Goal: Transaction & Acquisition: Purchase product/service

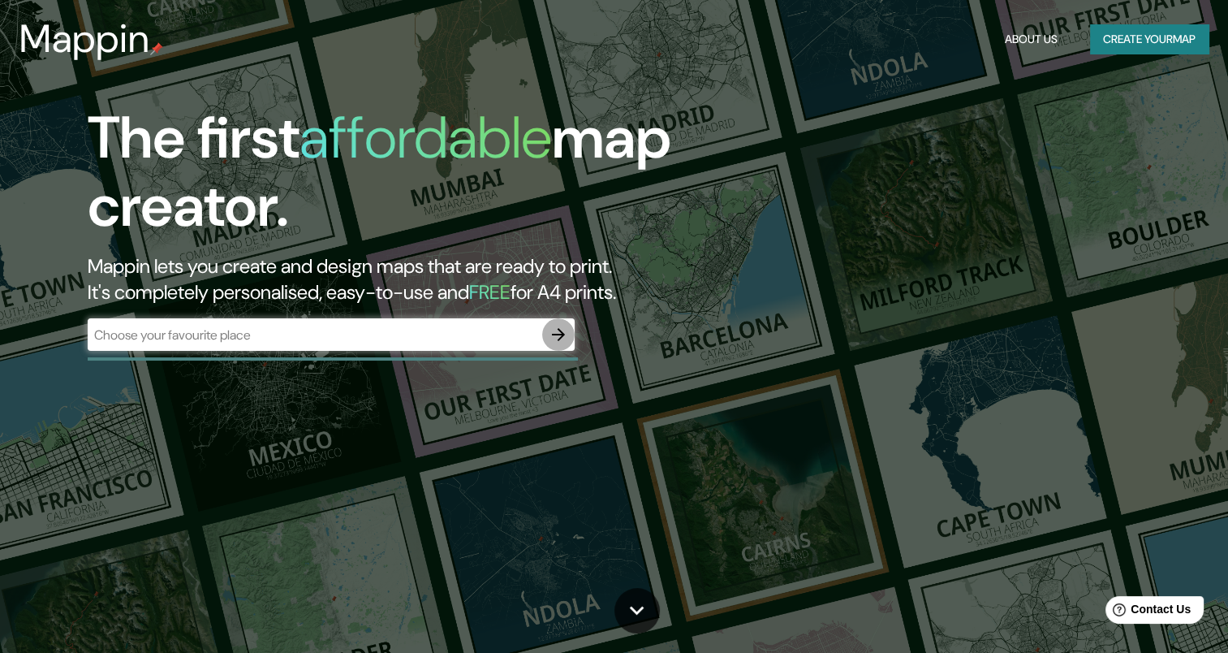
click at [562, 332] on icon "button" at bounding box center [558, 334] width 13 height 13
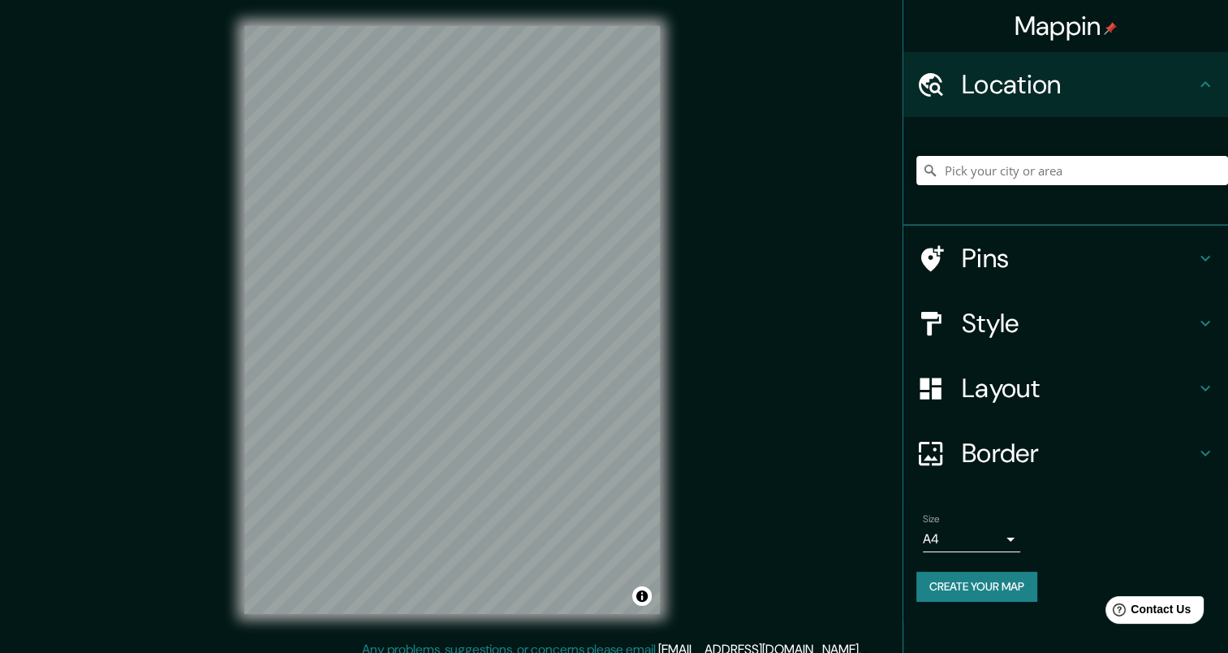
click at [980, 265] on h4 "Pins" at bounding box center [1079, 258] width 234 height 32
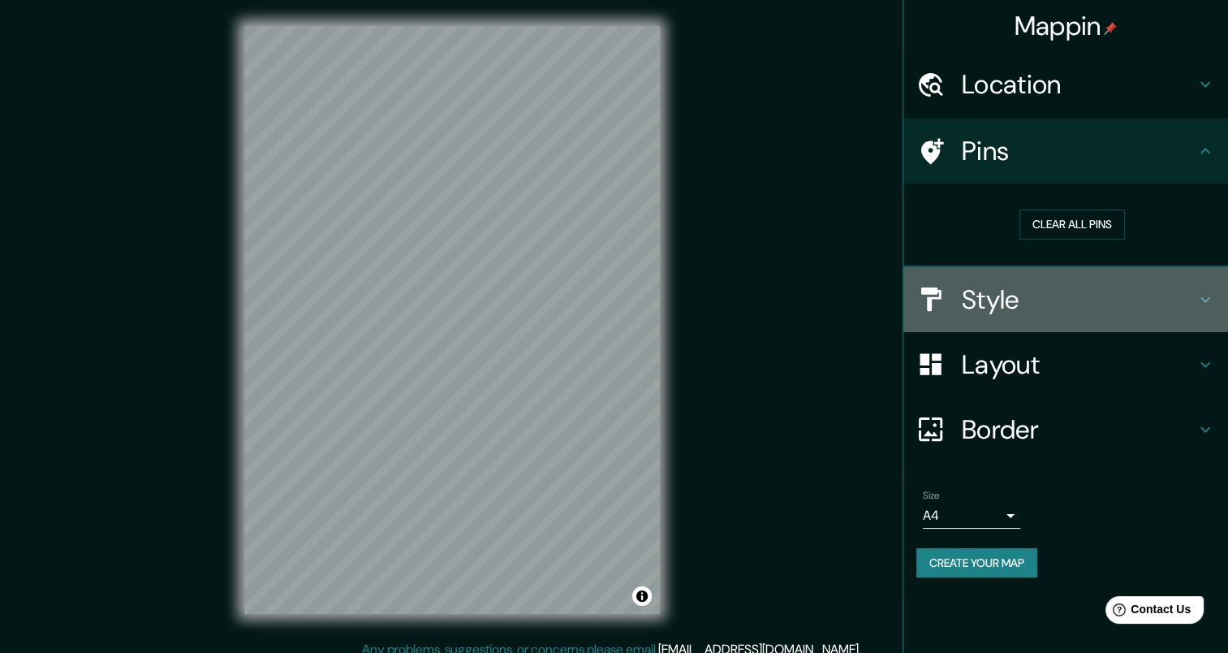
click at [987, 295] on h4 "Style" at bounding box center [1079, 299] width 234 height 32
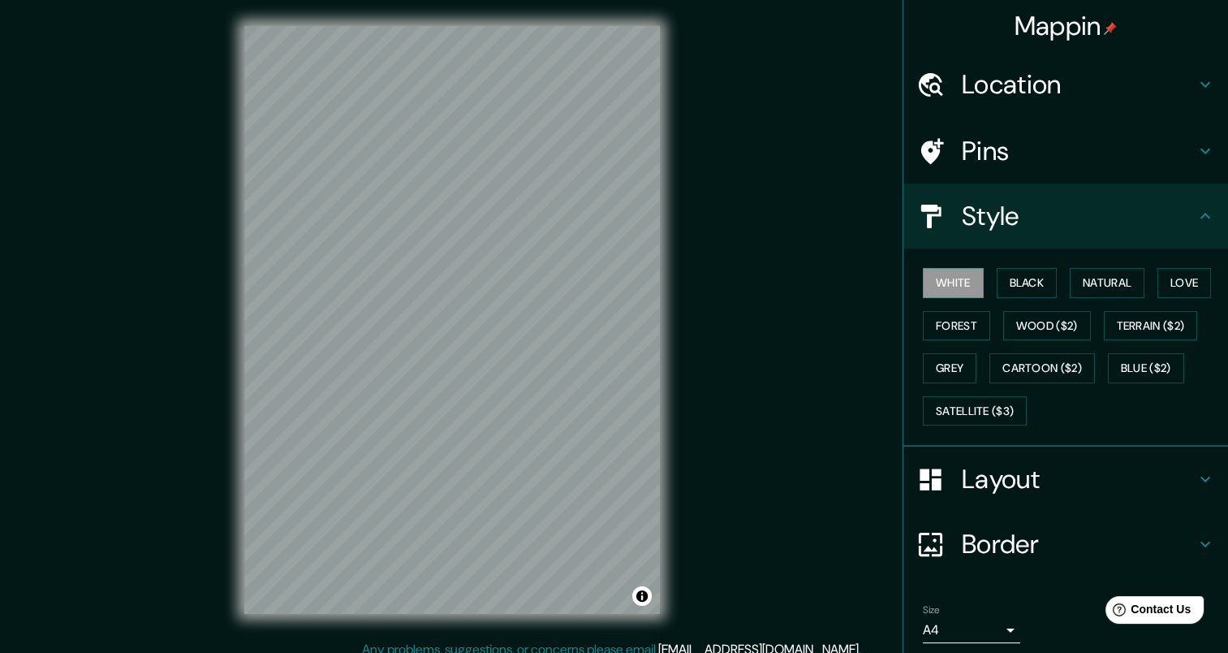
click at [1010, 500] on div "Layout" at bounding box center [1065, 478] width 325 height 65
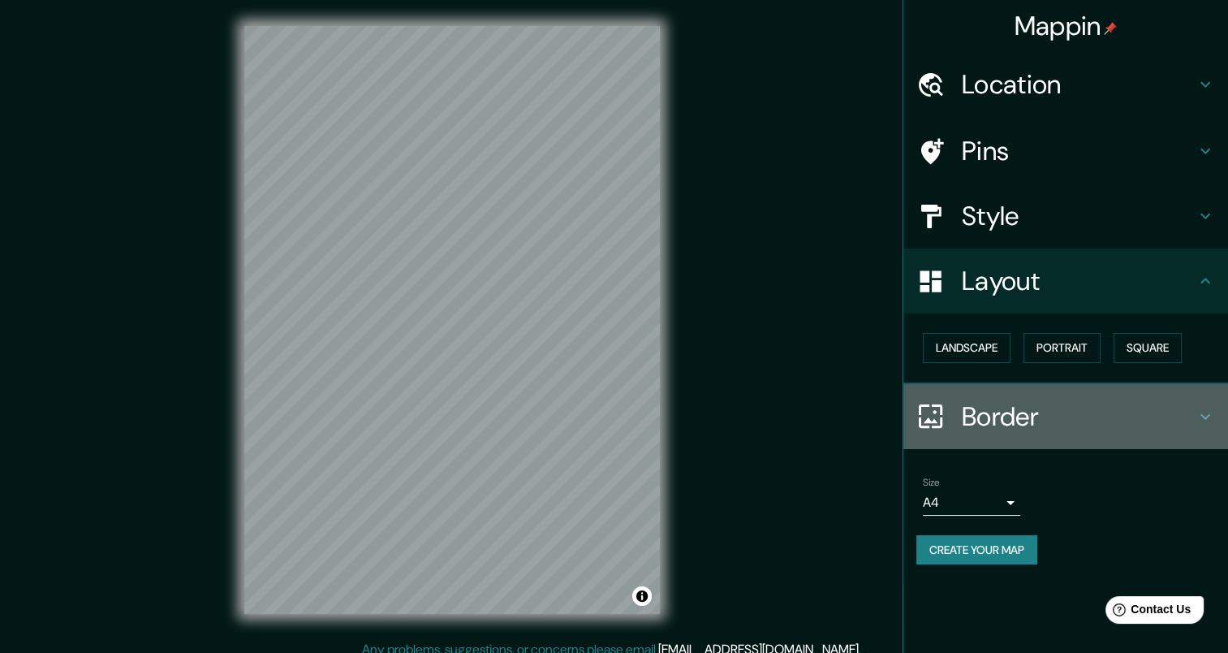
click at [1011, 424] on h4 "Border" at bounding box center [1079, 416] width 234 height 32
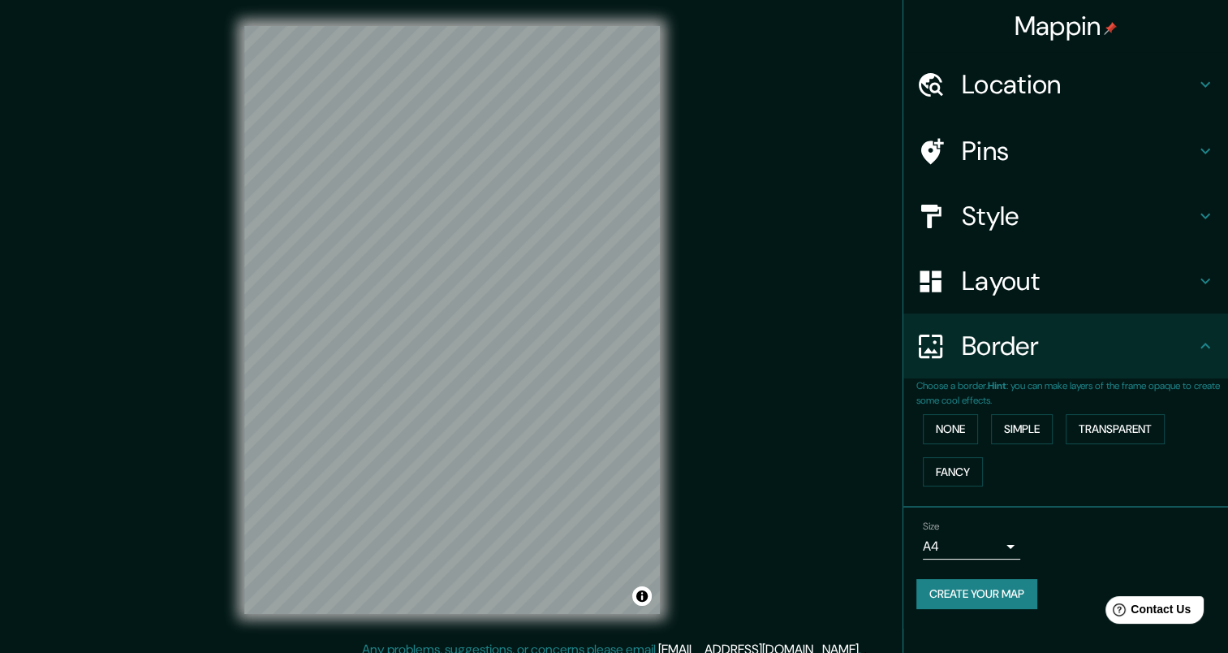
click at [851, 126] on div "Mappin Location Pins Style Layout Border Choose a border. Hint : you can make l…" at bounding box center [614, 332] width 1228 height 665
click at [1040, 23] on h4 "Mappin" at bounding box center [1065, 26] width 103 height 32
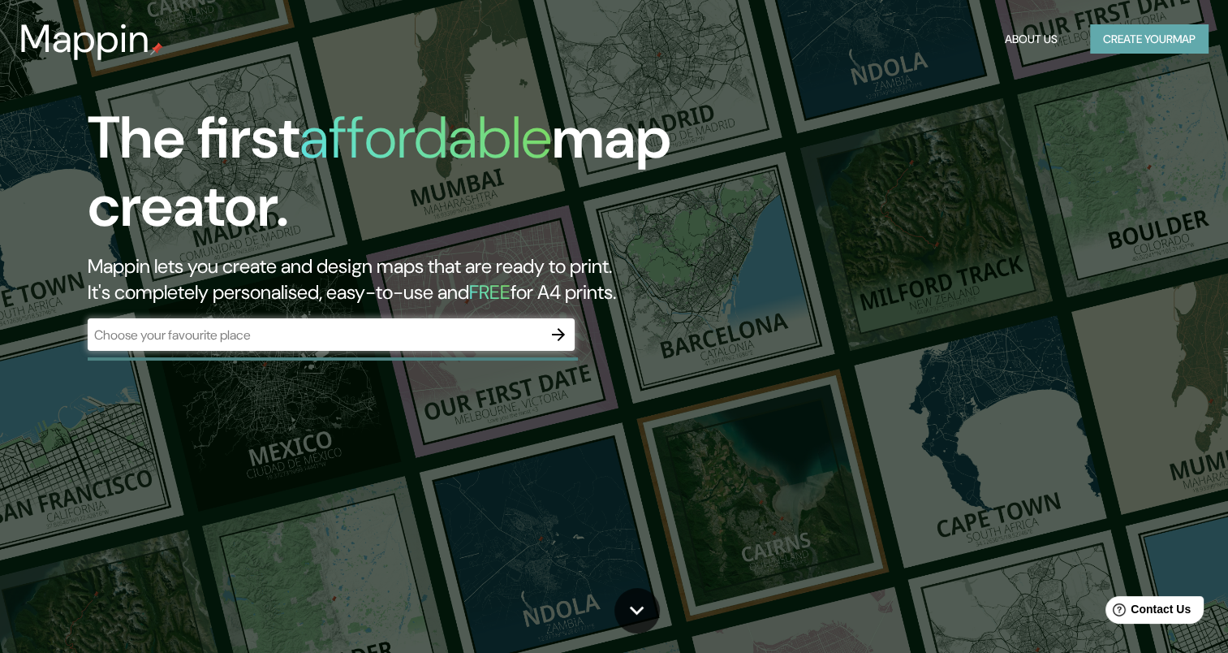
click at [1090, 31] on button "Create your map" at bounding box center [1149, 39] width 118 height 30
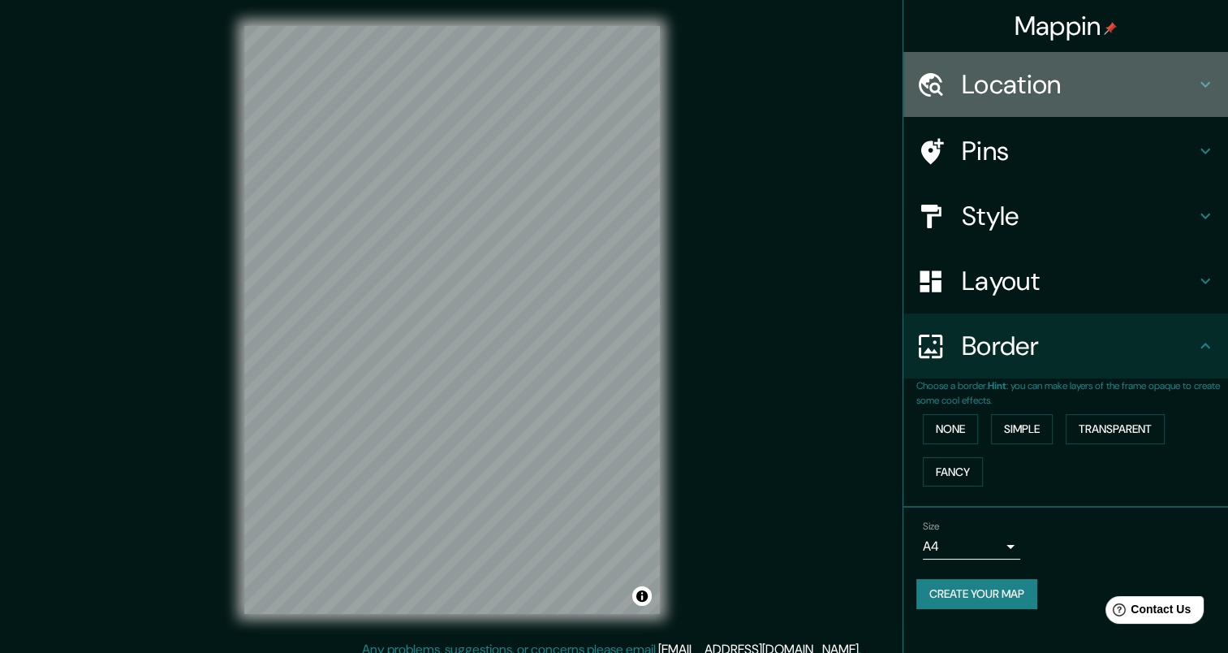
click at [964, 68] on h4 "Location" at bounding box center [1079, 84] width 234 height 32
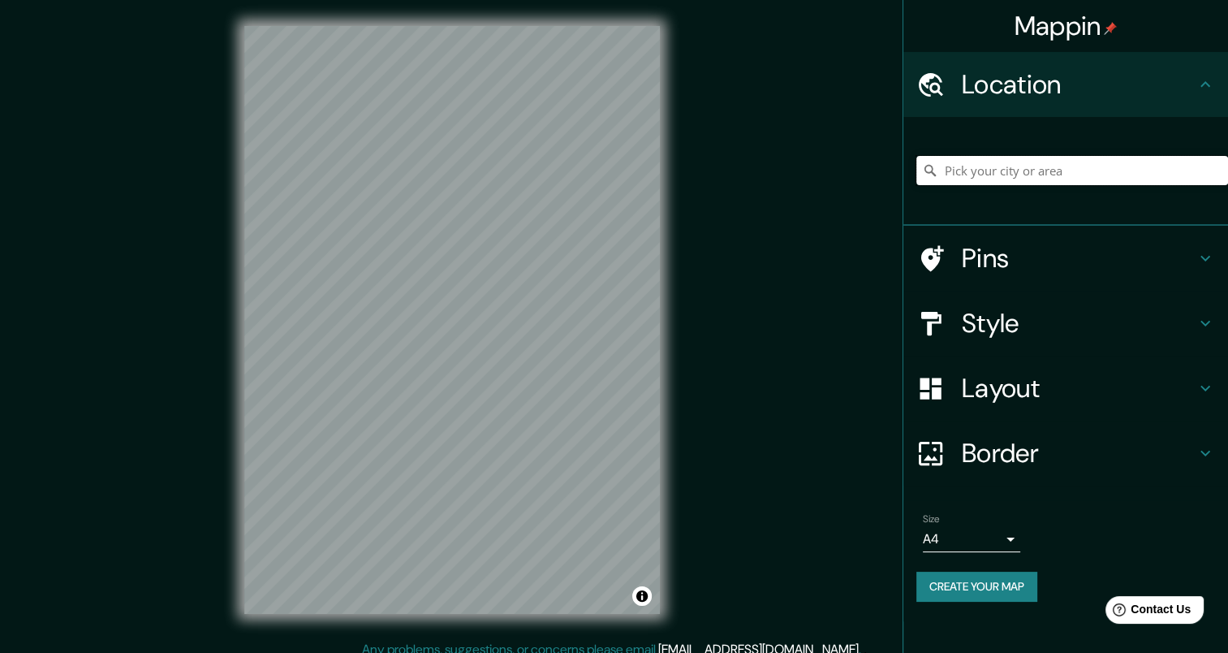
click at [984, 162] on input "Pick your city or area" at bounding box center [1072, 170] width 312 height 29
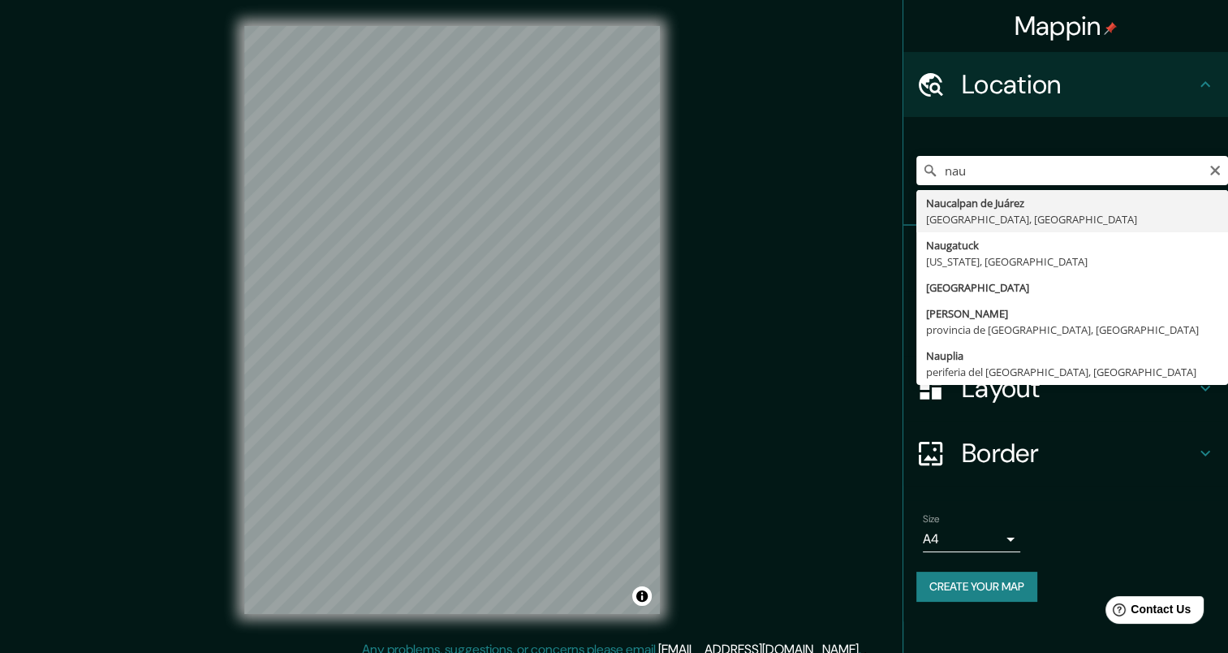
type input "Naucalpan de Juárez, Estado de México, México"
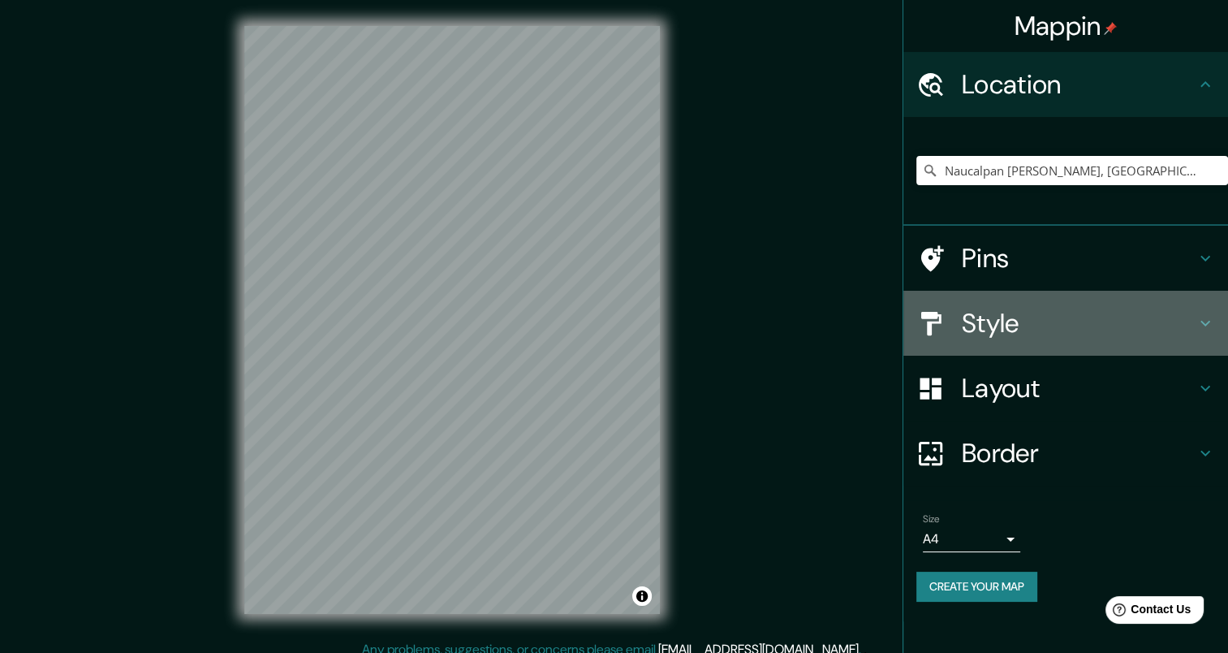
click at [1047, 324] on h4 "Style" at bounding box center [1079, 323] width 234 height 32
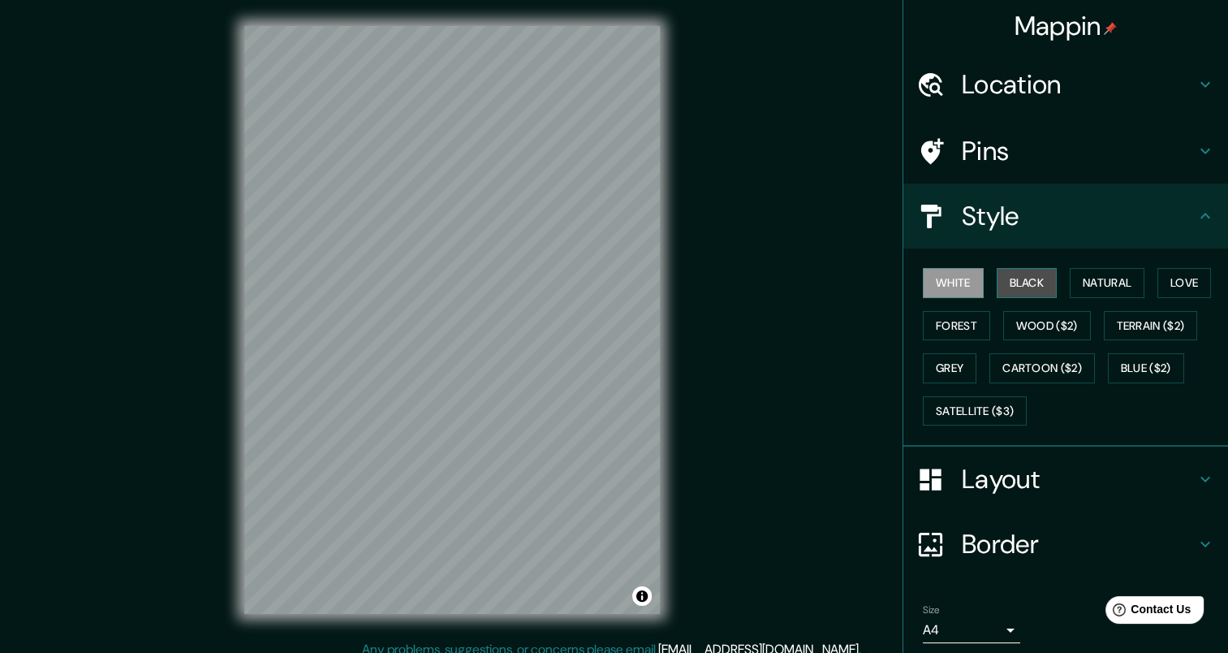
click at [1016, 291] on button "Black" at bounding box center [1027, 283] width 61 height 30
click at [1088, 292] on button "Natural" at bounding box center [1107, 283] width 75 height 30
click at [955, 286] on button "White" at bounding box center [953, 283] width 61 height 30
click at [990, 463] on h4 "Layout" at bounding box center [1079, 479] width 234 height 32
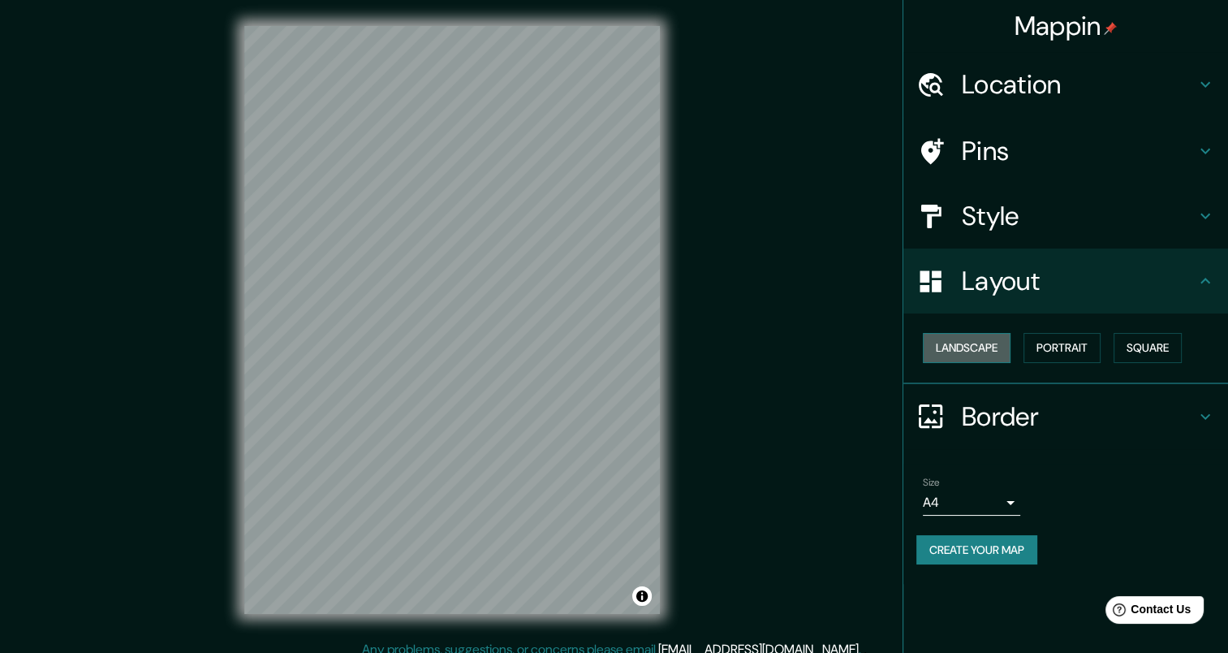
click at [978, 354] on button "Landscape" at bounding box center [967, 348] width 88 height 30
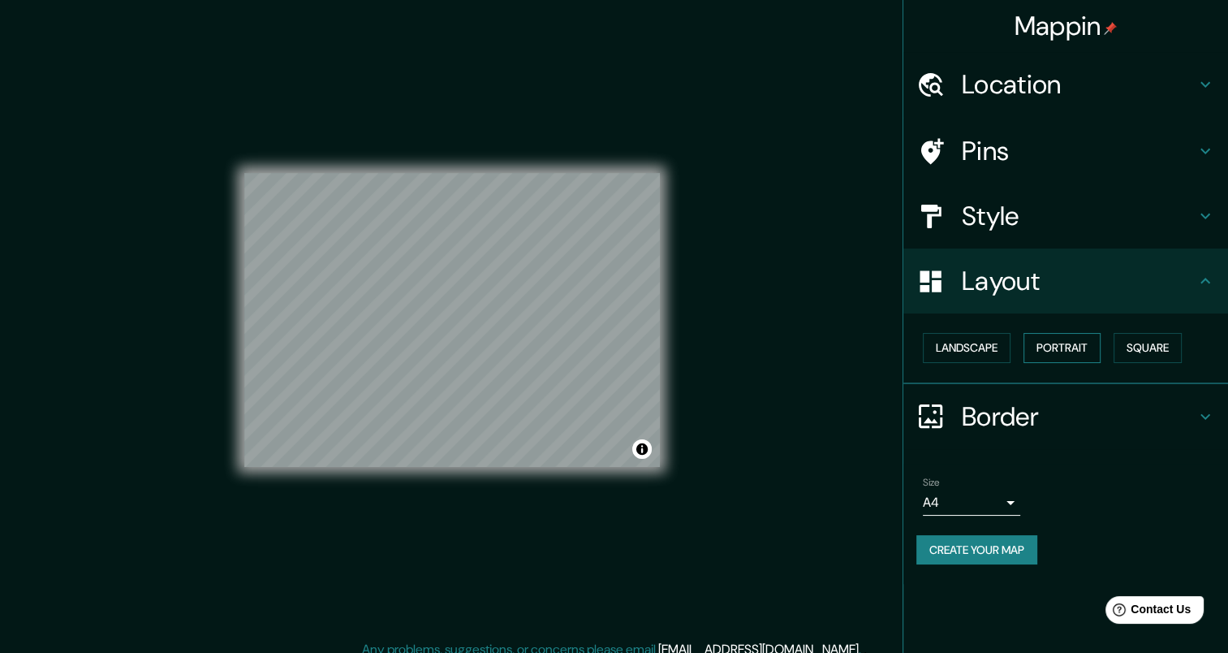
click at [1061, 345] on button "Portrait" at bounding box center [1061, 348] width 77 height 30
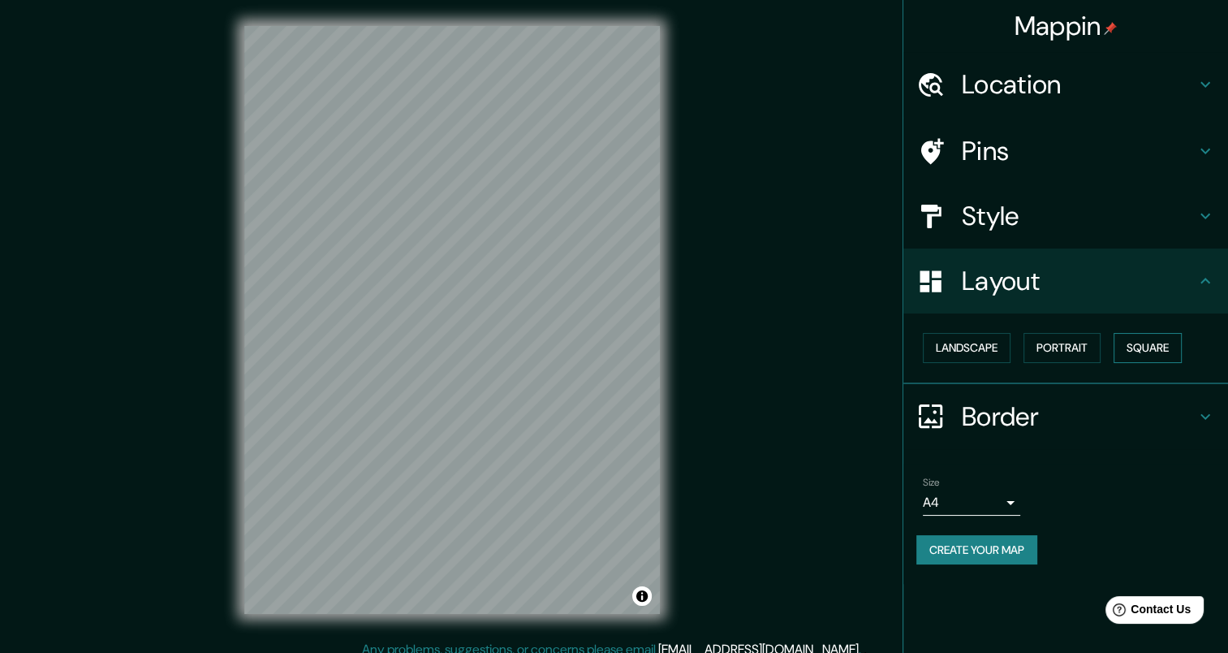
click at [1142, 349] on button "Square" at bounding box center [1147, 348] width 68 height 30
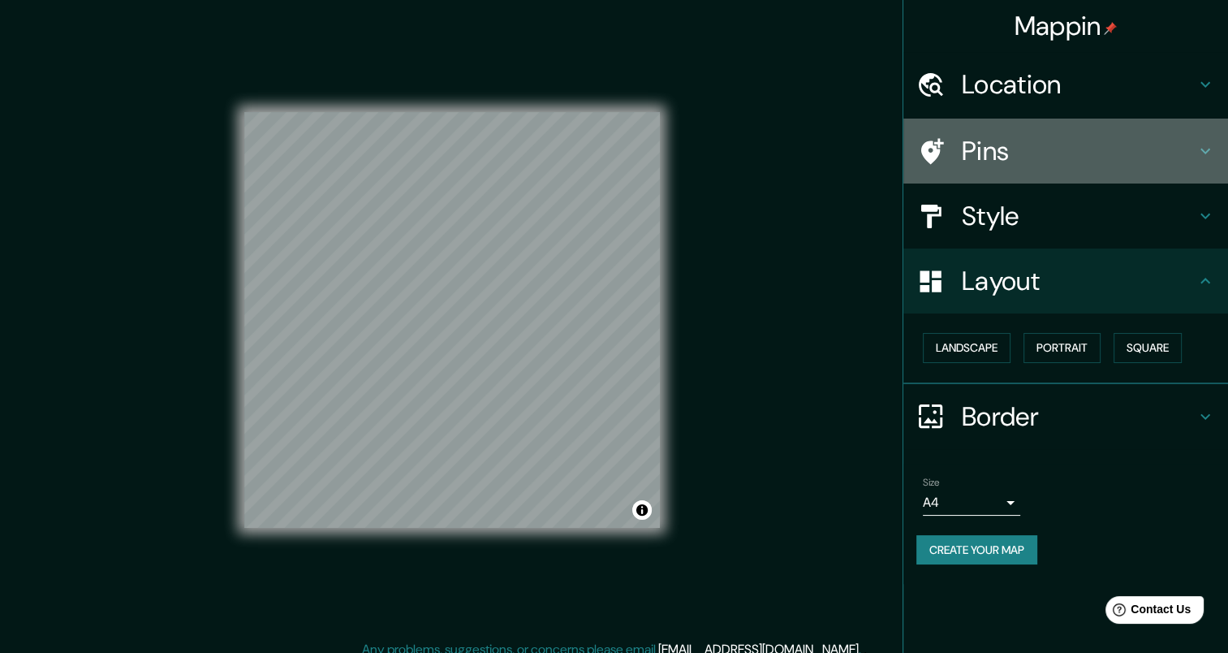
click at [1066, 160] on h4 "Pins" at bounding box center [1079, 151] width 234 height 32
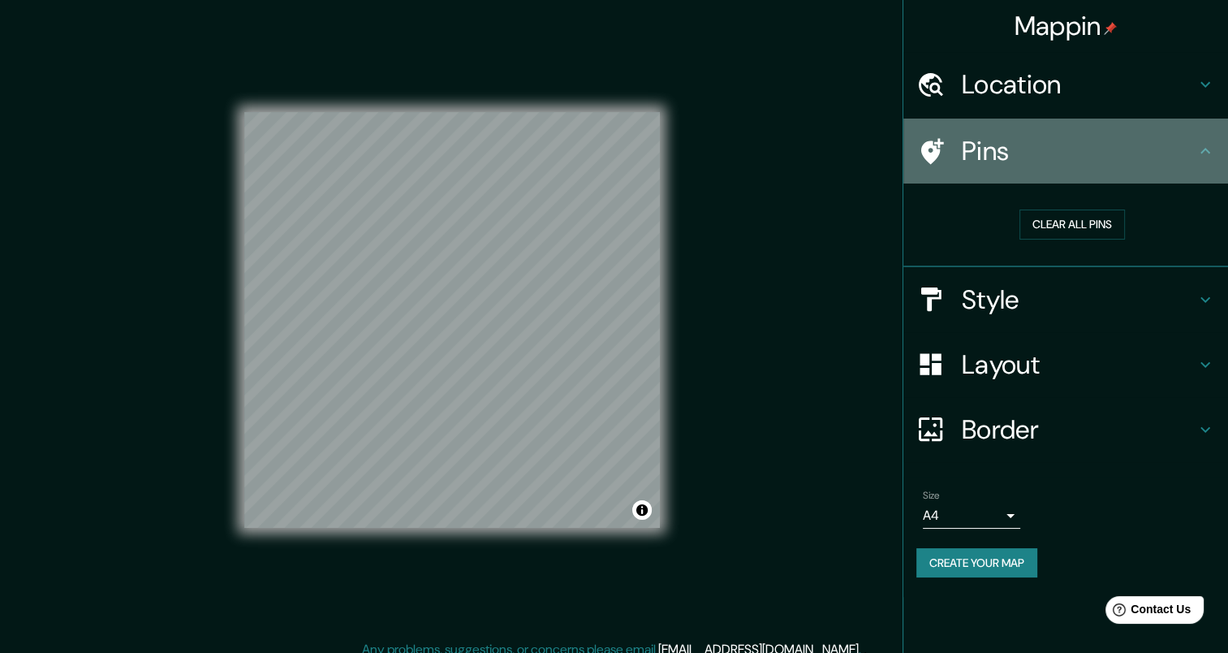
click at [1066, 160] on h4 "Pins" at bounding box center [1079, 151] width 234 height 32
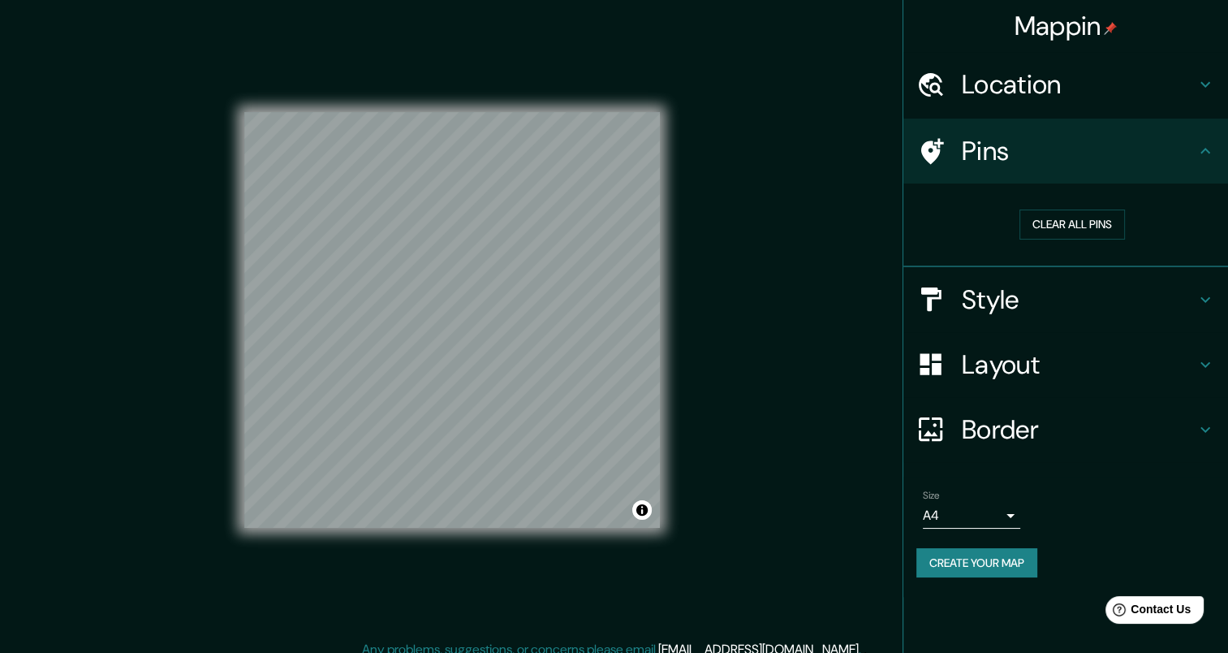
click at [1065, 80] on h4 "Location" at bounding box center [1079, 84] width 234 height 32
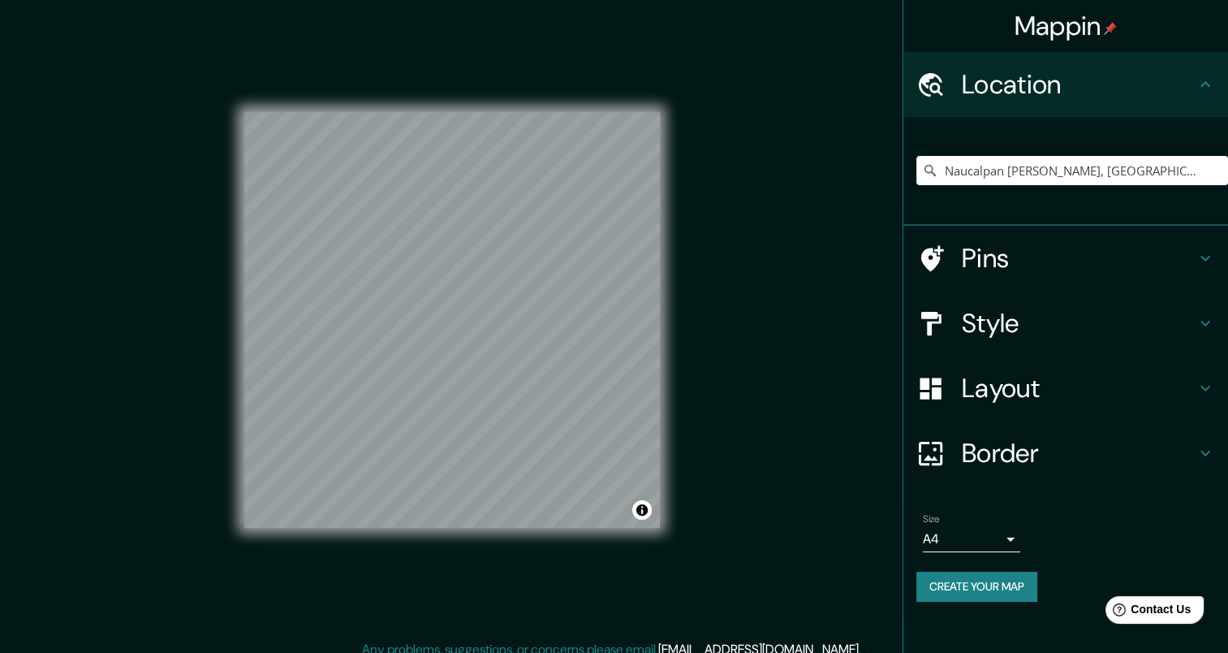
click at [1065, 80] on h4 "Location" at bounding box center [1079, 84] width 234 height 32
click at [971, 591] on button "Create your map" at bounding box center [976, 586] width 121 height 30
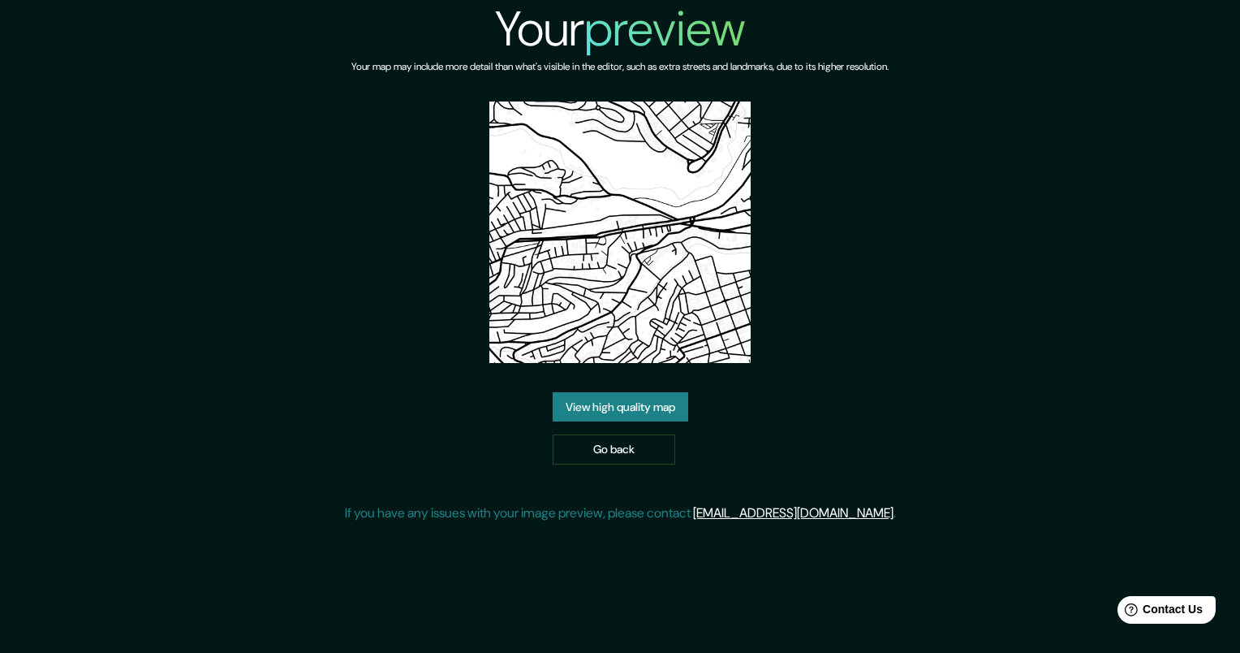
click at [649, 409] on link "View high quality map" at bounding box center [621, 407] width 136 height 30
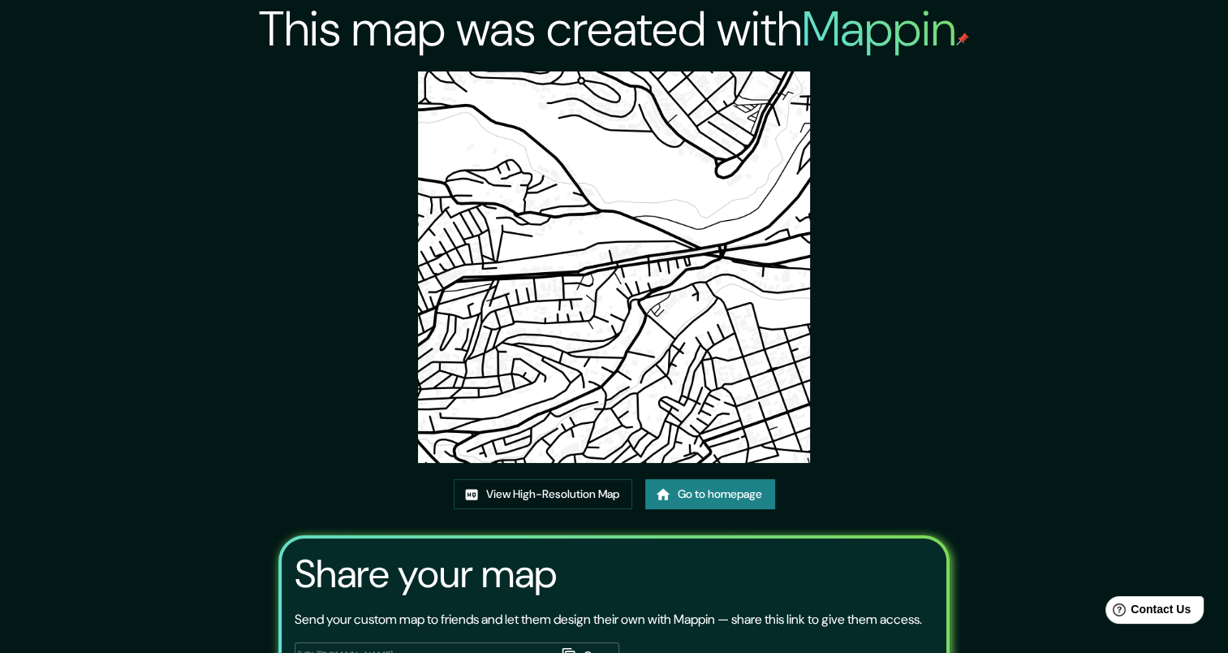
scroll to position [2, 0]
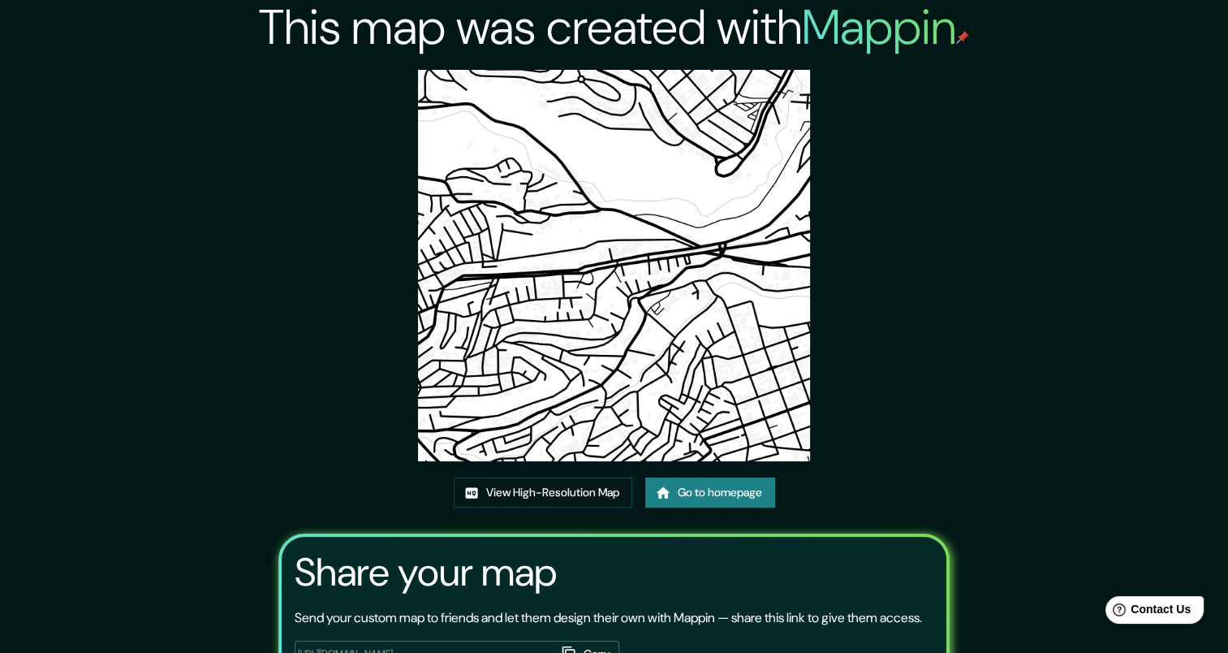
click at [684, 364] on img at bounding box center [613, 265] width 391 height 391
click at [590, 488] on link "View High-Resolution Map" at bounding box center [543, 492] width 179 height 30
